Goal: Information Seeking & Learning: Learn about a topic

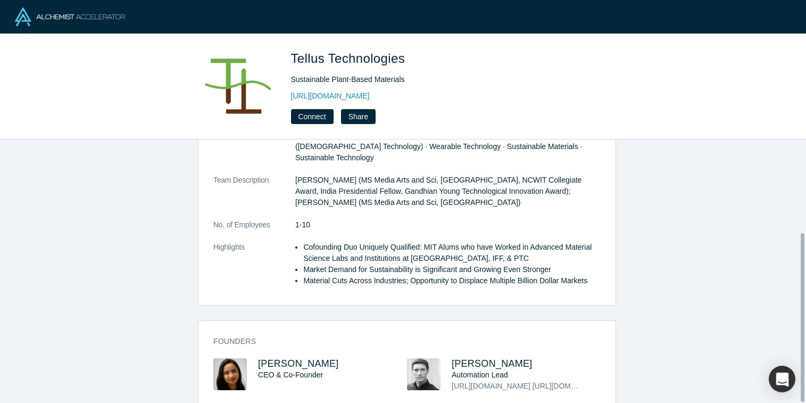
scroll to position [145, 0]
